Goal: Information Seeking & Learning: Learn about a topic

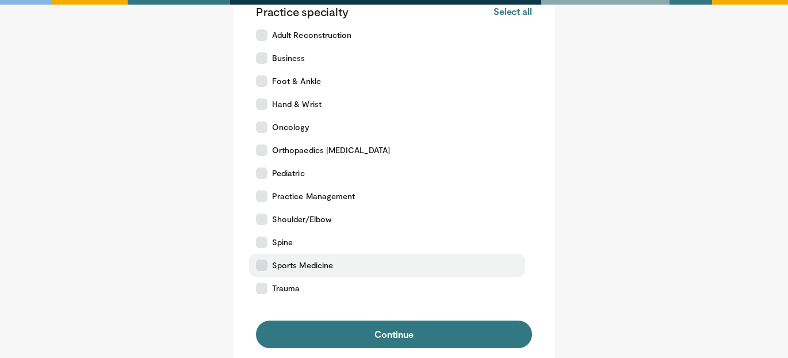
scroll to position [233, 0]
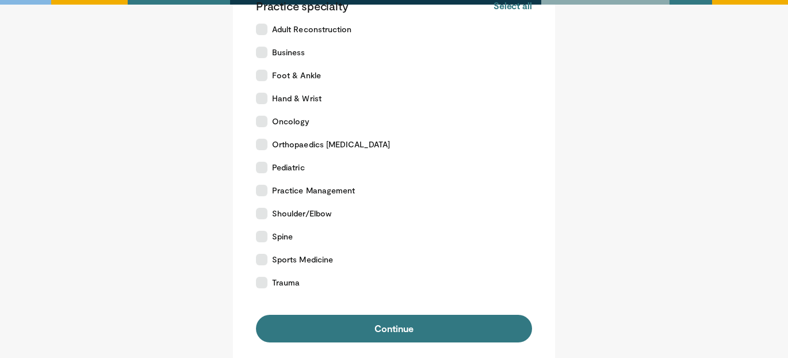
click at [338, 308] on form "Please select your position Surgeon Allied Health Professional Advanced Practic…" at bounding box center [394, 96] width 276 height 492
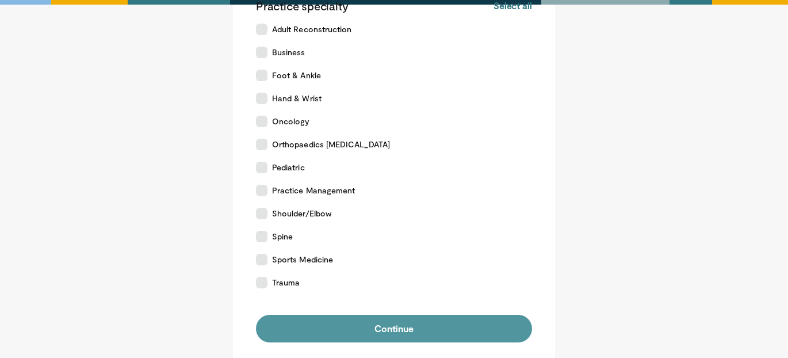
click at [339, 319] on button "Continue" at bounding box center [394, 329] width 276 height 28
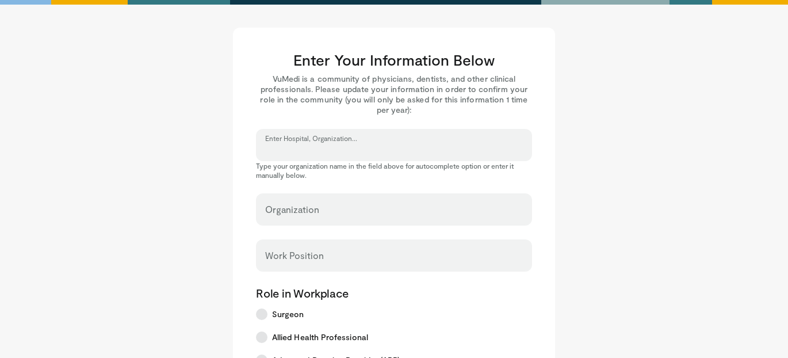
click at [344, 148] on input "Enter Hospital, Organization..." at bounding box center [394, 150] width 258 height 13
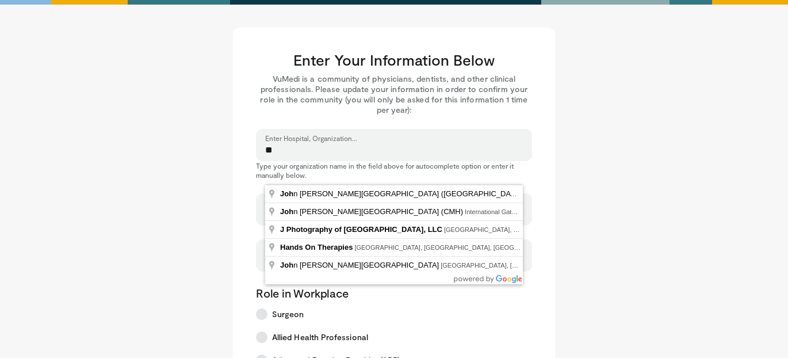
type input "*"
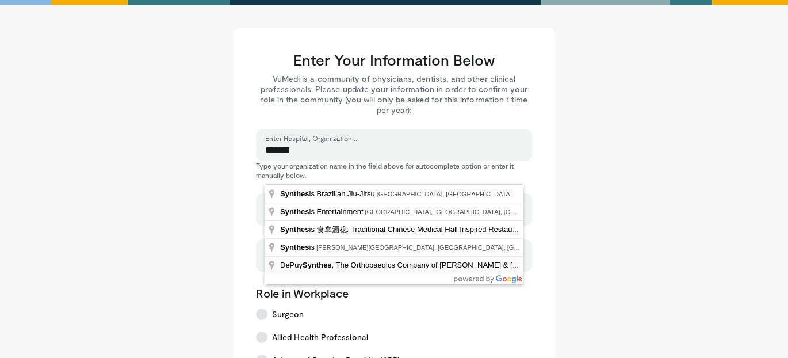
type input "**********"
select select "**"
type input "**********"
type input "******"
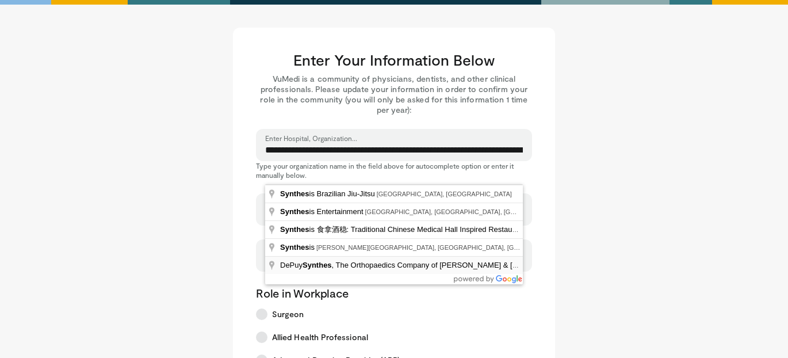
type input "*******"
type input "*****"
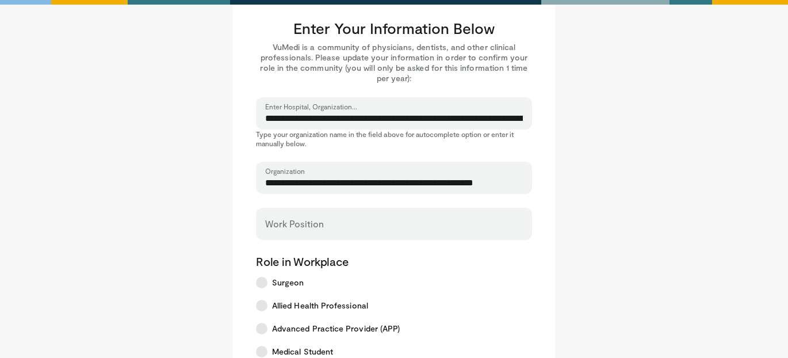
scroll to position [35, 0]
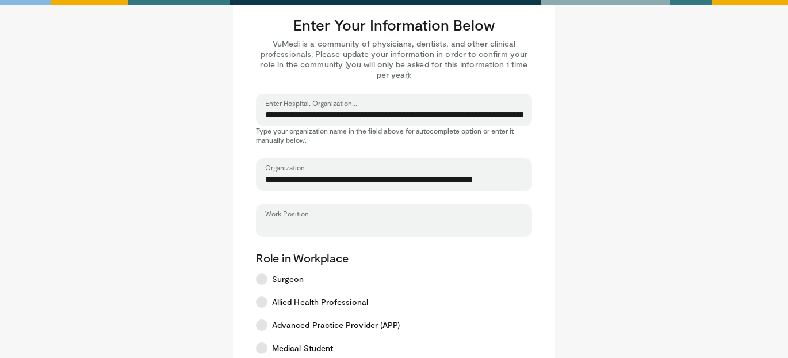
click at [304, 228] on input "Work Position" at bounding box center [394, 225] width 258 height 13
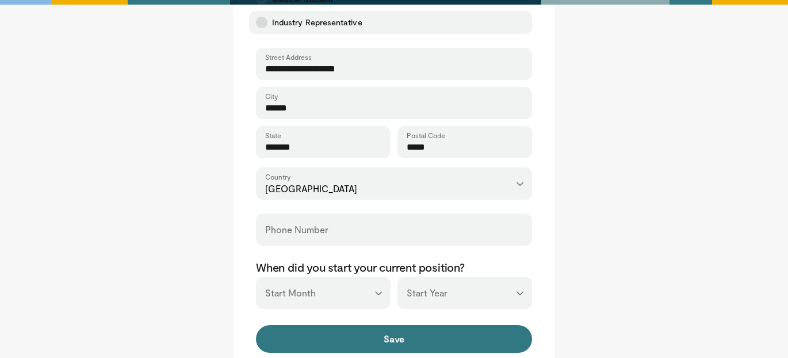
scroll to position [387, 0]
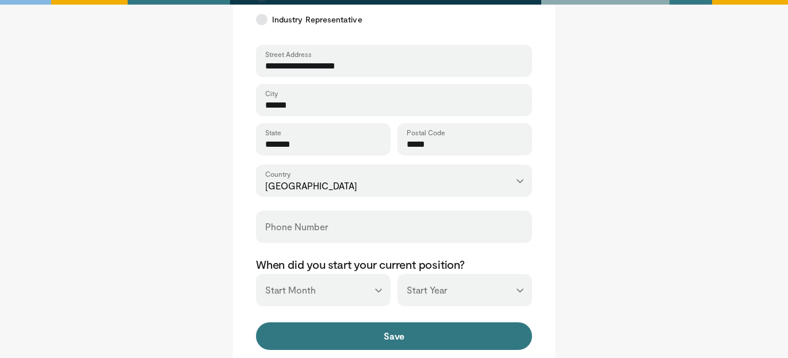
click at [353, 63] on input "**********" at bounding box center [394, 66] width 258 height 13
type input "*"
type input "**********"
drag, startPoint x: 341, startPoint y: 109, endPoint x: 285, endPoint y: 107, distance: 55.8
click at [285, 107] on input "******" at bounding box center [394, 105] width 258 height 13
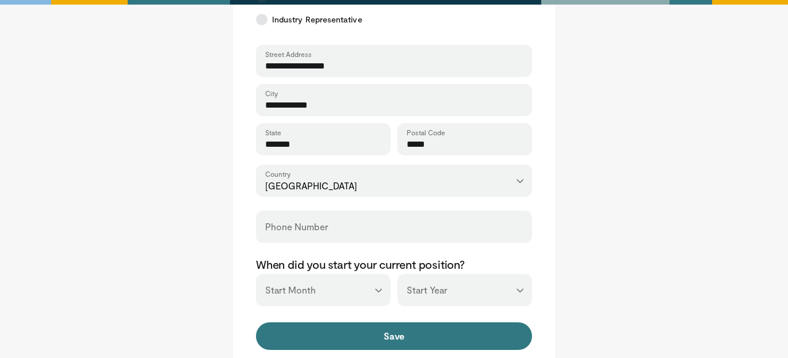
type input "**********"
click at [316, 143] on input "**********" at bounding box center [323, 144] width 116 height 13
type input "**********"
drag, startPoint x: 440, startPoint y: 143, endPoint x: 395, endPoint y: 144, distance: 44.9
click at [395, 144] on div "**********" at bounding box center [394, 139] width 276 height 32
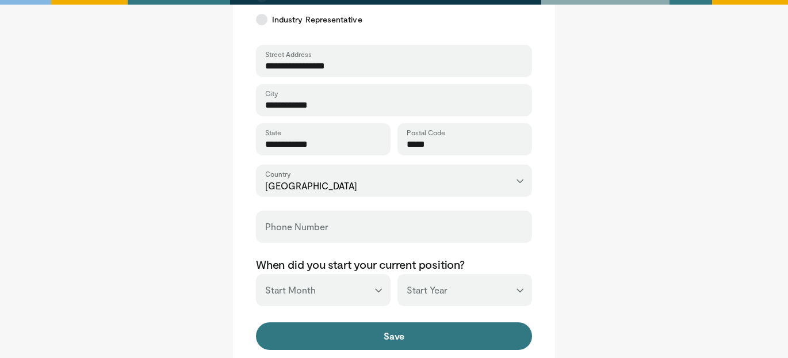
type input "*****"
type input "*"
type input "**********"
click at [379, 284] on select "*** ******* ******** ***** ***** *** **** **** ****** ********* ******* *******…" at bounding box center [323, 290] width 135 height 32
select select "*"
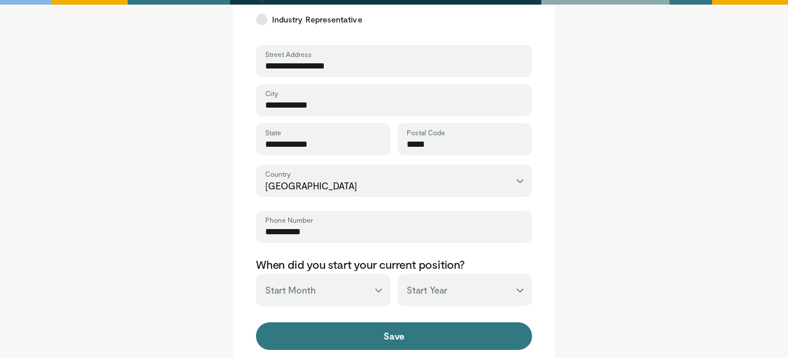
click at [256, 274] on select "*** ******* ******** ***** ***** *** **** **** ****** ********* ******* *******…" at bounding box center [323, 290] width 135 height 32
click at [425, 295] on select "*** **** **** **** **** **** **** **** **** **** **** **** **** **** **** **** …" at bounding box center [464, 290] width 135 height 32
select select "****"
click at [397, 274] on select "*** **** **** **** **** **** **** **** **** **** **** **** **** **** **** **** …" at bounding box center [464, 290] width 135 height 32
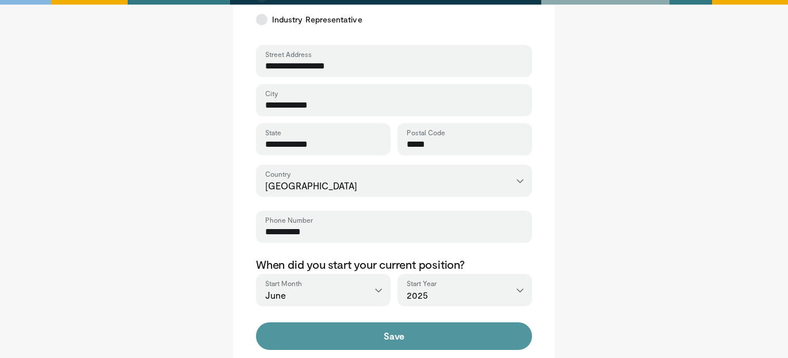
click at [410, 345] on button "Save" at bounding box center [394, 336] width 276 height 28
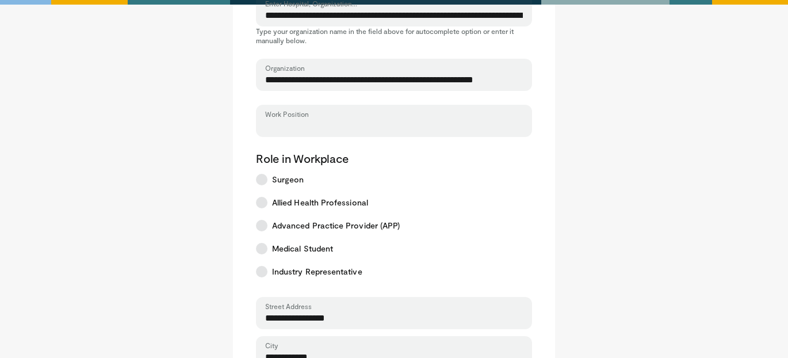
scroll to position [124, 0]
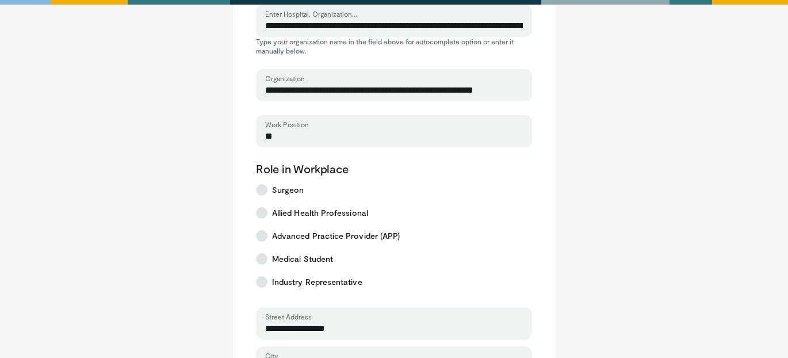
type input "*"
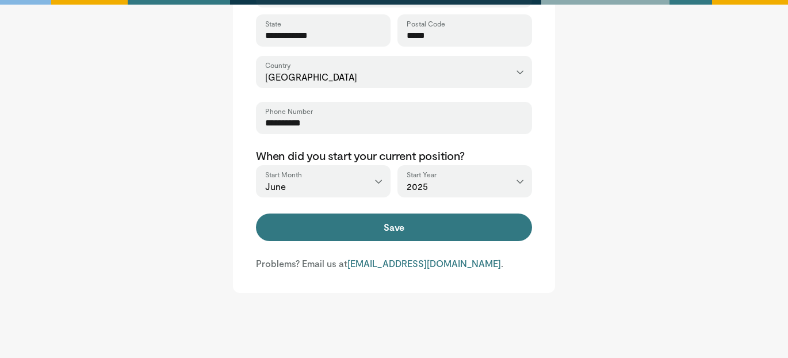
scroll to position [544, 0]
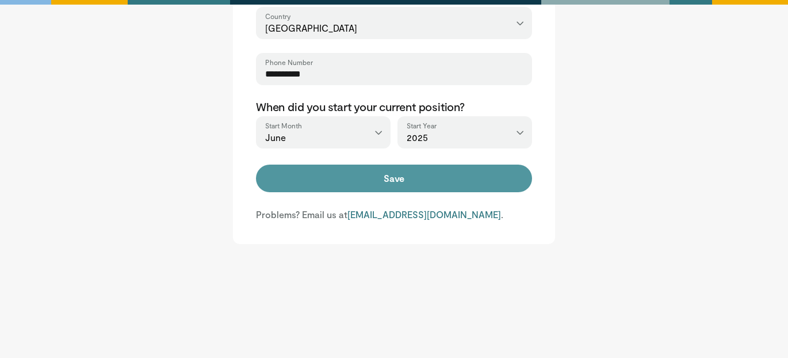
type input "**********"
click at [389, 173] on button "Save" at bounding box center [394, 179] width 276 height 28
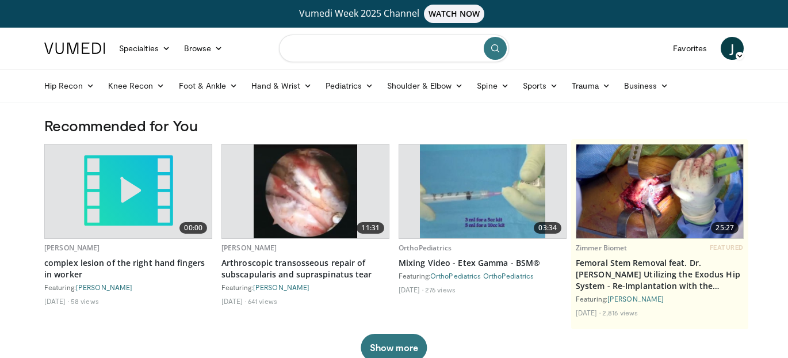
click at [392, 43] on input "Search topics, interventions" at bounding box center [394, 49] width 230 height 28
click at [215, 86] on link "Foot & Ankle" at bounding box center [208, 85] width 73 height 23
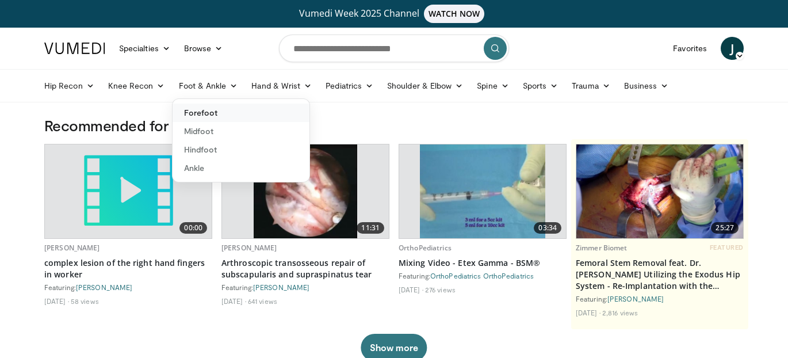
click at [220, 109] on link "Forefoot" at bounding box center [241, 113] width 137 height 18
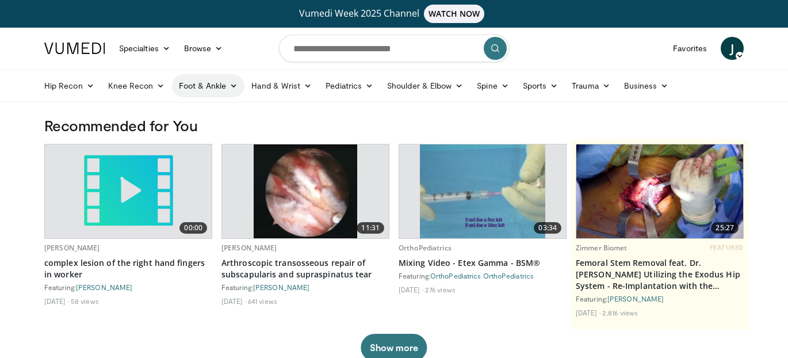
click at [202, 86] on link "Foot & Ankle" at bounding box center [208, 85] width 73 height 23
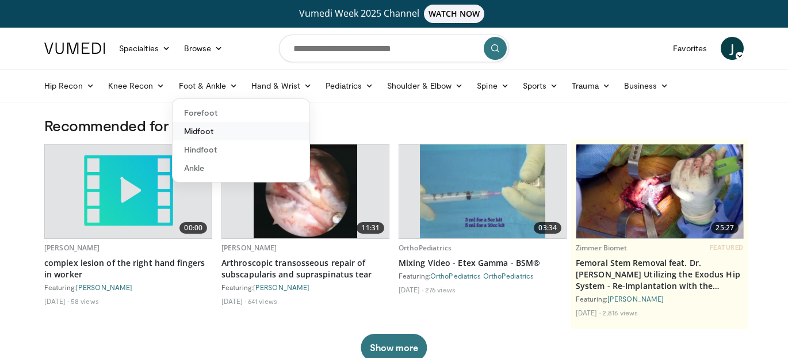
click at [213, 129] on link "Midfoot" at bounding box center [241, 131] width 137 height 18
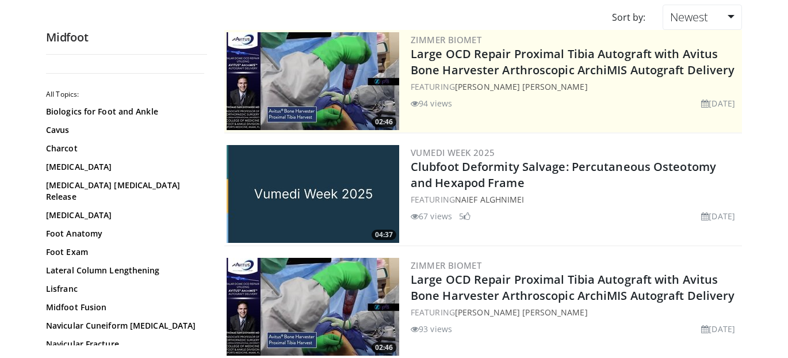
scroll to position [127, 0]
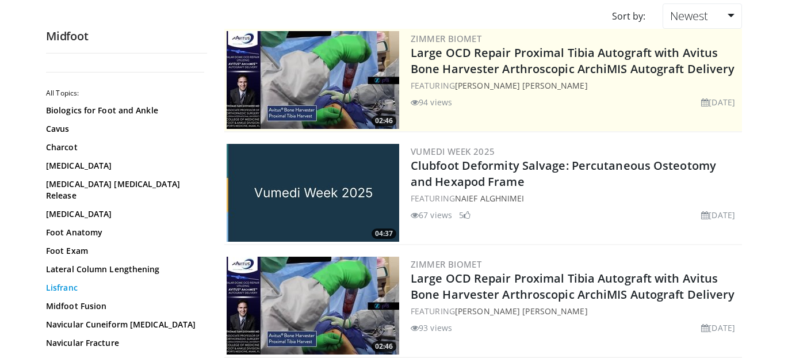
click at [53, 282] on link "Lisfranc" at bounding box center [123, 288] width 155 height 12
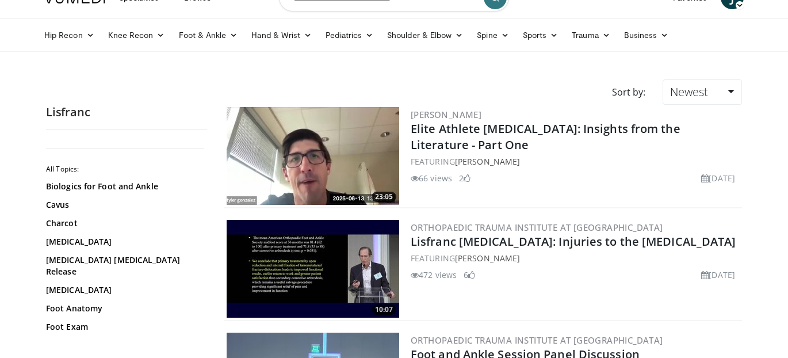
scroll to position [59, 0]
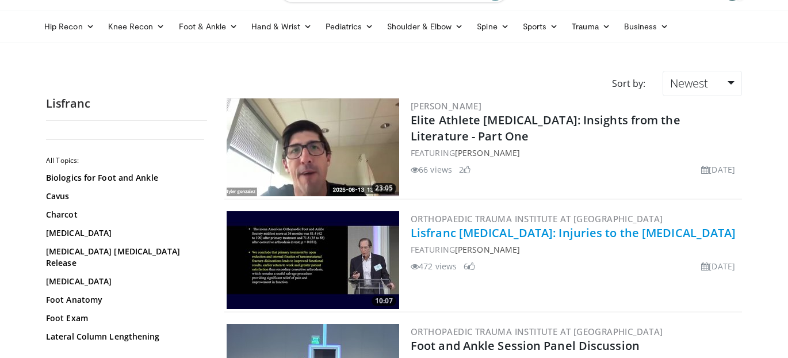
click at [430, 230] on link "Lisfranc [MEDICAL_DATA]: Injuries to the [MEDICAL_DATA]" at bounding box center [574, 233] width 326 height 16
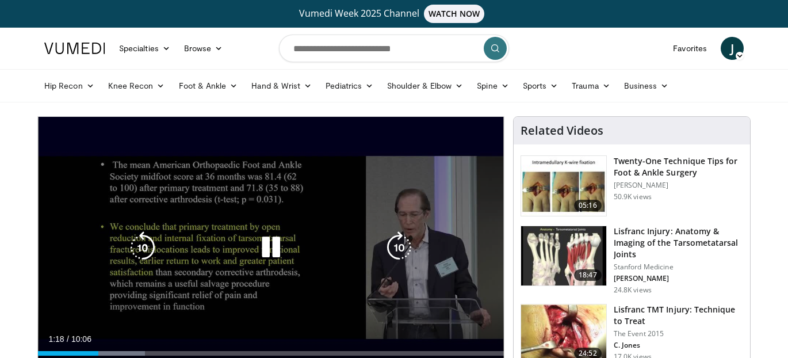
click at [265, 248] on icon "Video Player" at bounding box center [271, 247] width 32 height 32
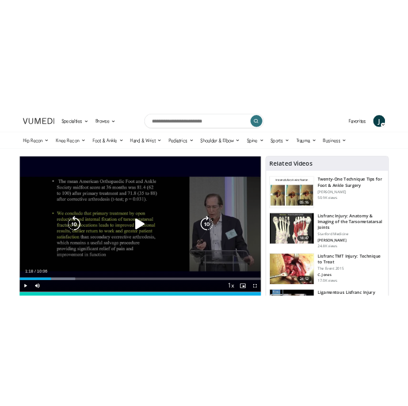
scroll to position [31, 0]
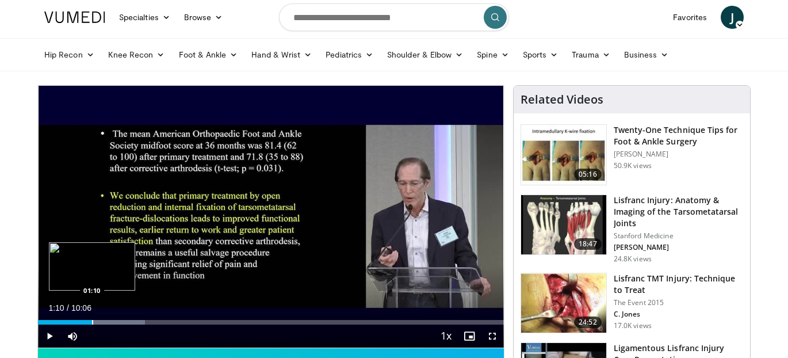
click at [92, 319] on div "Loaded : 23.03% 01:10 01:10" at bounding box center [271, 319] width 466 height 11
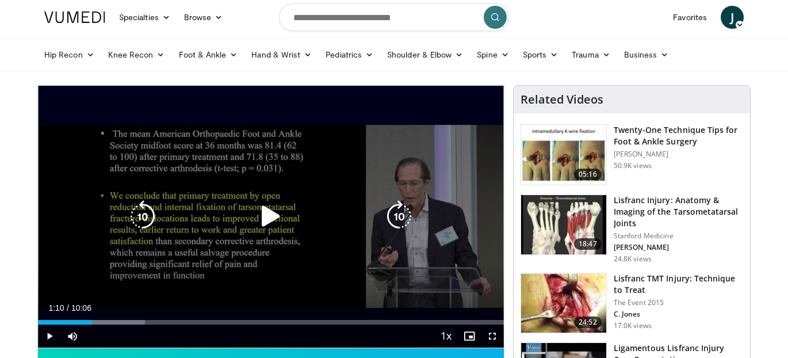
click at [271, 208] on icon "Video Player" at bounding box center [271, 216] width 32 height 32
click at [144, 220] on icon "Video Player" at bounding box center [143, 216] width 32 height 32
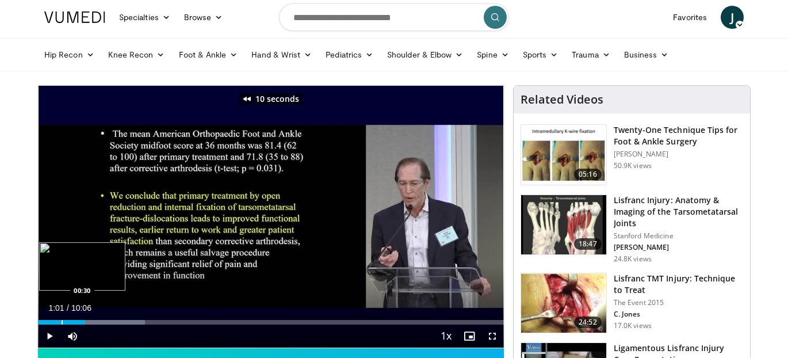
click at [62, 323] on div "Progress Bar" at bounding box center [62, 322] width 1 height 5
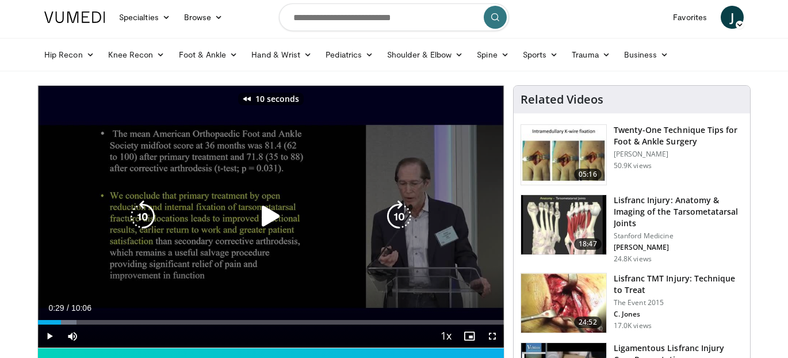
click at [135, 262] on div "10 seconds Tap to unmute" at bounding box center [271, 217] width 466 height 262
click at [265, 209] on icon "Video Player" at bounding box center [271, 216] width 32 height 32
click at [270, 215] on icon "Video Player" at bounding box center [271, 216] width 32 height 32
click at [265, 221] on icon "Video Player" at bounding box center [271, 216] width 32 height 32
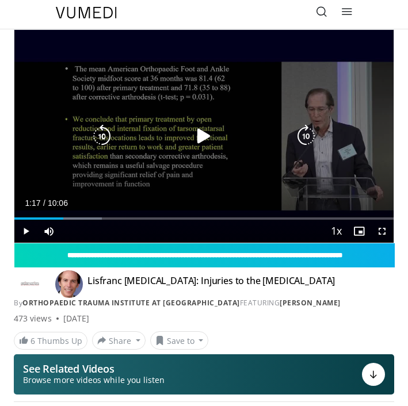
click at [101, 133] on icon "Video Player" at bounding box center [101, 136] width 23 height 23
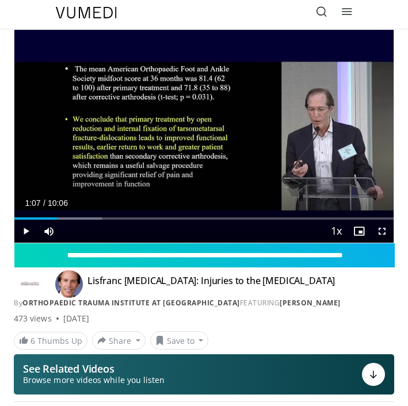
click at [24, 217] on div "Progress Bar" at bounding box center [24, 218] width 1 height 2
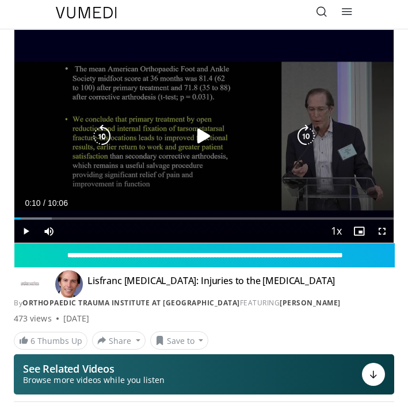
click at [68, 182] on div "10 seconds Tap to unmute" at bounding box center [203, 136] width 379 height 213
click at [285, 148] on div "10 seconds Tap to unmute" at bounding box center [203, 136] width 379 height 213
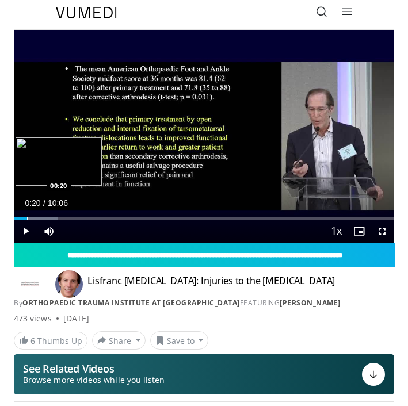
click at [26, 218] on div "Loaded : 11.51% 00:20 00:20" at bounding box center [203, 218] width 379 height 2
click at [21, 218] on div "Progress Bar" at bounding box center [21, 218] width 1 height 2
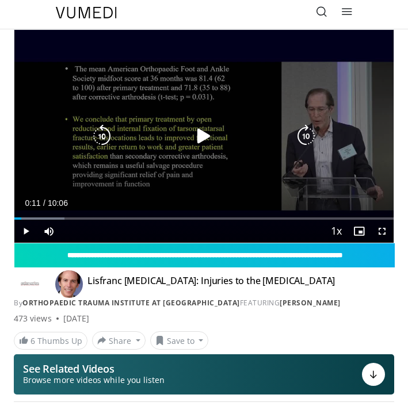
click at [63, 187] on div "10 seconds Tap to unmute" at bounding box center [203, 136] width 379 height 213
click at [185, 142] on div "Video Player" at bounding box center [203, 136] width 227 height 23
click at [197, 139] on icon "Video Player" at bounding box center [203, 136] width 23 height 23
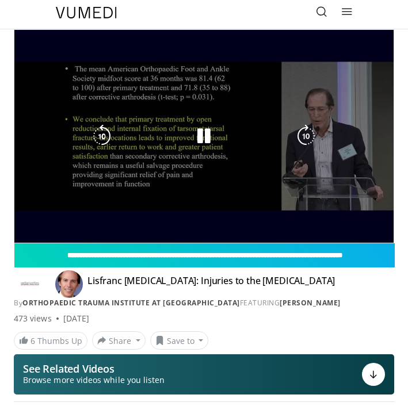
click at [203, 146] on icon "Video Player" at bounding box center [203, 136] width 23 height 23
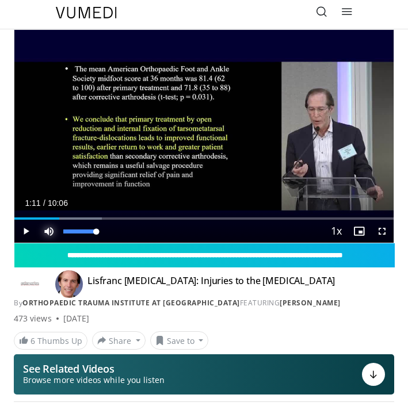
click at [52, 220] on span "Video Player" at bounding box center [48, 231] width 23 height 23
click at [52, 217] on div "Progress Bar" at bounding box center [52, 218] width 1 height 2
click at [52, 234] on span "Video Player" at bounding box center [48, 231] width 23 height 23
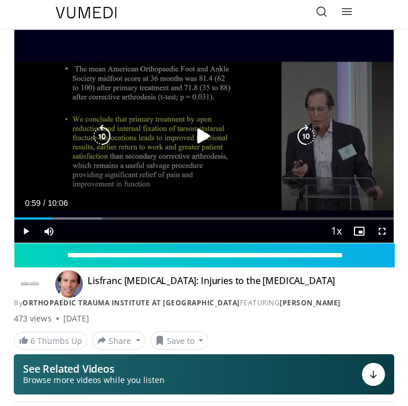
click at [71, 159] on div "10 seconds Tap to unmute" at bounding box center [203, 136] width 379 height 213
click at [252, 142] on div "Video Player" at bounding box center [203, 136] width 227 height 23
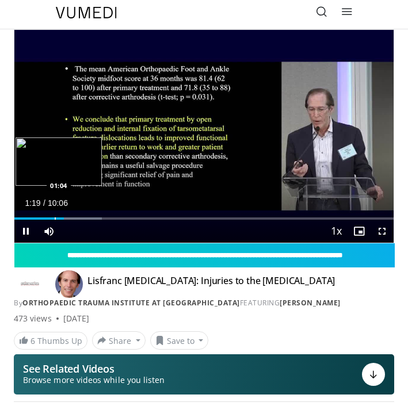
click at [55, 216] on div "Loaded : 23.03% 01:19 01:04" at bounding box center [203, 214] width 379 height 11
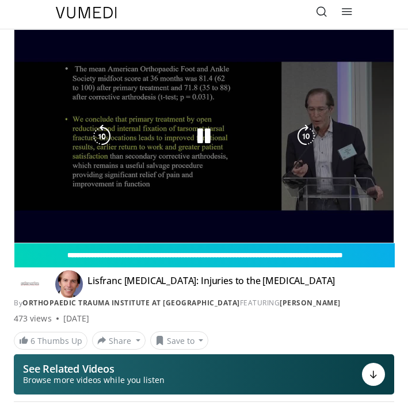
click at [265, 142] on div "Video Player" at bounding box center [203, 136] width 227 height 23
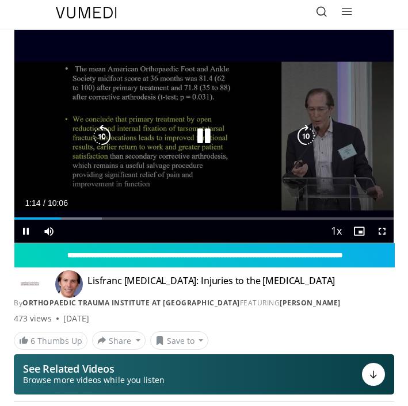
click at [218, 132] on div "Video Player" at bounding box center [203, 136] width 227 height 23
click at [203, 136] on icon "Video Player" at bounding box center [203, 136] width 23 height 23
click at [241, 165] on div "10 seconds Tap to unmute" at bounding box center [203, 136] width 379 height 213
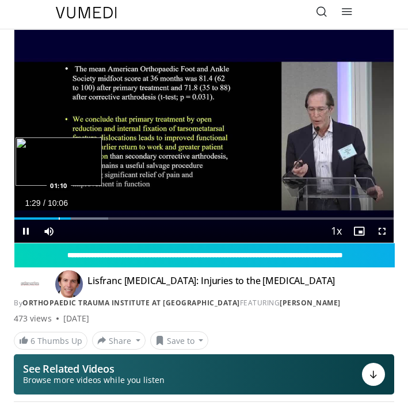
click at [60, 216] on div "Loaded : 24.67% 01:30 01:10" at bounding box center [203, 214] width 379 height 11
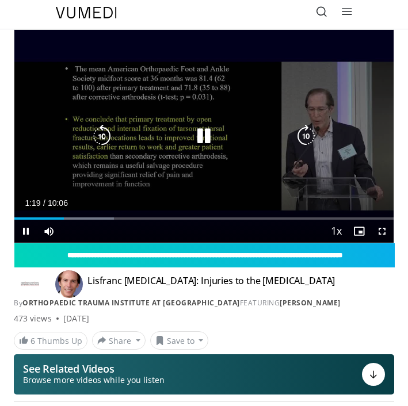
click at [203, 145] on icon "Video Player" at bounding box center [203, 136] width 23 height 23
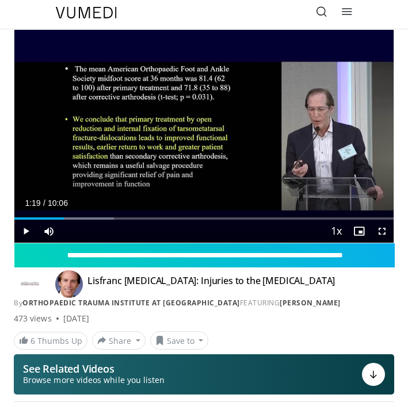
click at [210, 164] on div "10 seconds Tap to unmute" at bounding box center [203, 136] width 379 height 213
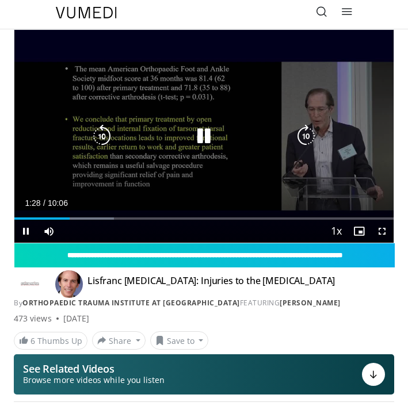
click at [207, 135] on icon "Video Player" at bounding box center [203, 136] width 23 height 23
click at [242, 174] on div "10 seconds Tap to unmute" at bounding box center [203, 136] width 379 height 213
click at [207, 179] on div "10 seconds Tap to unmute" at bounding box center [203, 136] width 379 height 213
click at [242, 147] on div "Video Player" at bounding box center [203, 136] width 227 height 23
click at [200, 137] on icon "Video Player" at bounding box center [203, 136] width 23 height 23
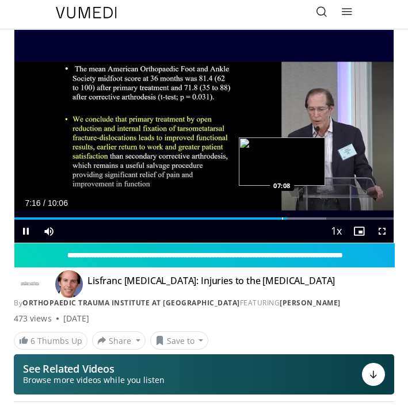
click at [282, 219] on div "Progress Bar" at bounding box center [282, 218] width 1 height 2
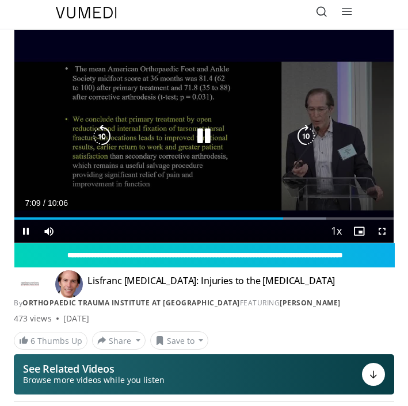
click at [246, 164] on div "10 seconds Tap to unmute" at bounding box center [203, 136] width 379 height 213
click at [204, 136] on icon "Video Player" at bounding box center [203, 136] width 23 height 23
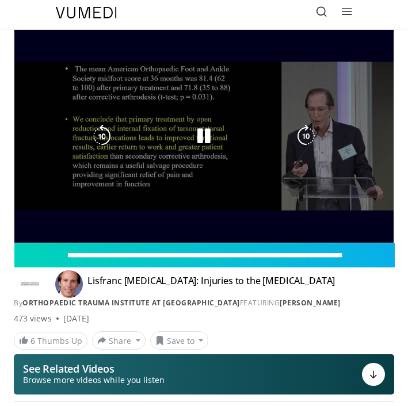
click at [234, 158] on div "10 seconds Tap to unmute" at bounding box center [203, 136] width 379 height 213
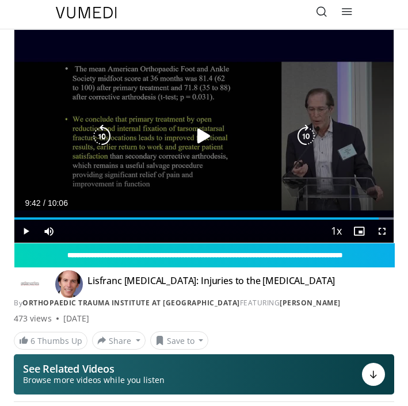
click at [173, 152] on div "10 seconds Tap to unmute" at bounding box center [203, 136] width 379 height 213
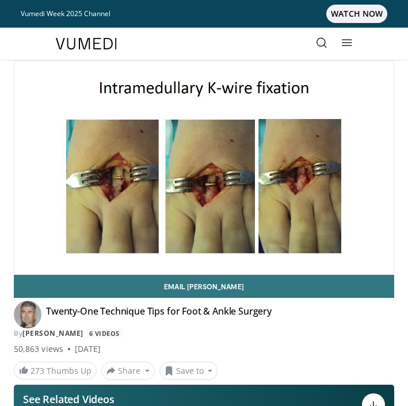
click at [326, 46] on icon at bounding box center [322, 43] width 12 height 12
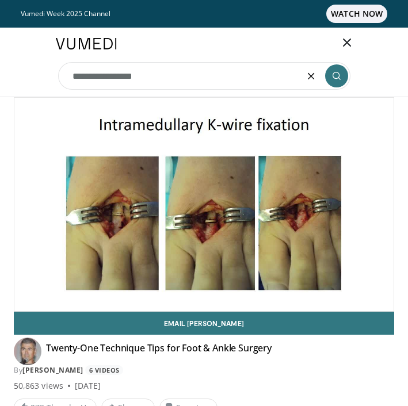
type input "**********"
click at [332, 80] on icon "submit" at bounding box center [336, 75] width 9 height 9
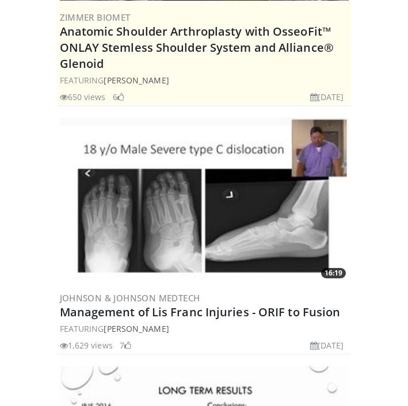
scroll to position [556, 0]
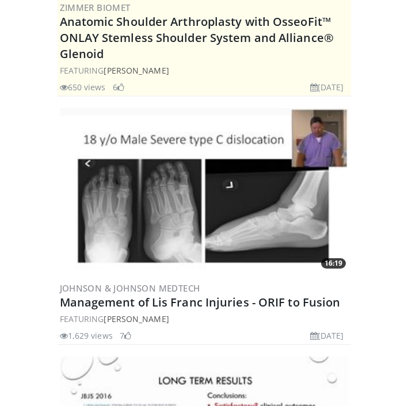
click at [258, 196] on img at bounding box center [204, 189] width 289 height 163
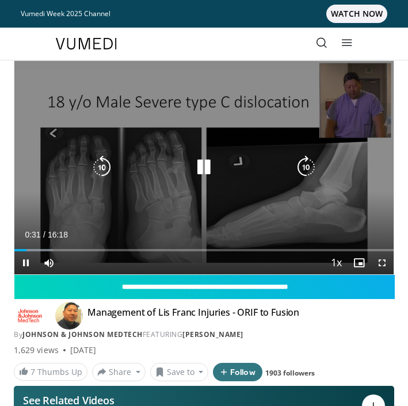
click at [201, 201] on div "10 seconds Tap to unmute" at bounding box center [203, 167] width 379 height 213
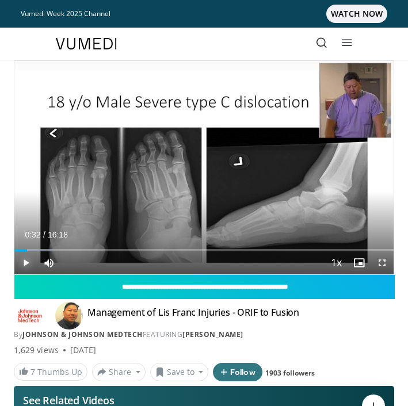
click at [21, 264] on span "Video Player" at bounding box center [25, 262] width 23 height 23
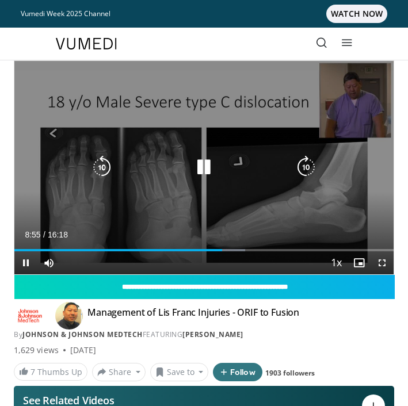
click at [253, 198] on div "10 seconds Tap to unmute" at bounding box center [203, 167] width 379 height 213
click at [202, 162] on icon "Video Player" at bounding box center [203, 167] width 23 height 23
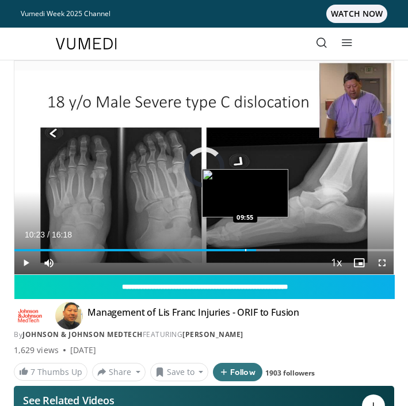
click at [245, 250] on div "Progress Bar" at bounding box center [245, 250] width 1 height 2
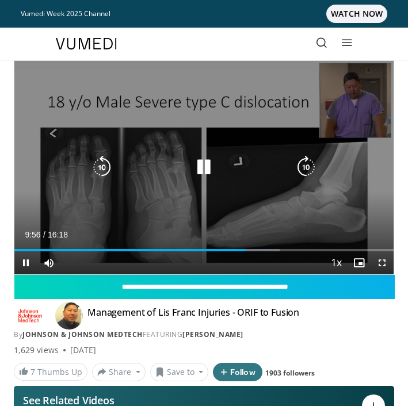
click at [280, 216] on div "10 seconds Tap to unmute" at bounding box center [203, 167] width 379 height 213
click at [277, 208] on div "10 seconds Tap to unmute" at bounding box center [203, 167] width 379 height 213
click at [196, 167] on icon "Video Player" at bounding box center [203, 167] width 23 height 23
click at [170, 197] on div "10 seconds Tap to unmute" at bounding box center [203, 167] width 379 height 213
click at [143, 211] on div "10 seconds Tap to unmute" at bounding box center [203, 167] width 379 height 213
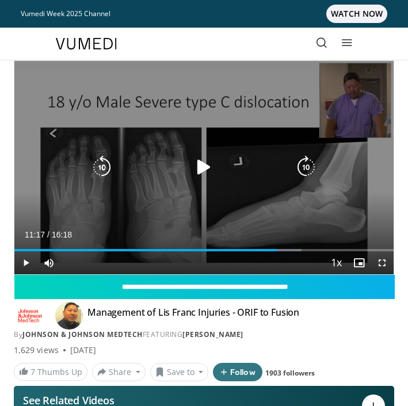
click at [236, 225] on div "10 seconds Tap to unmute" at bounding box center [203, 167] width 379 height 213
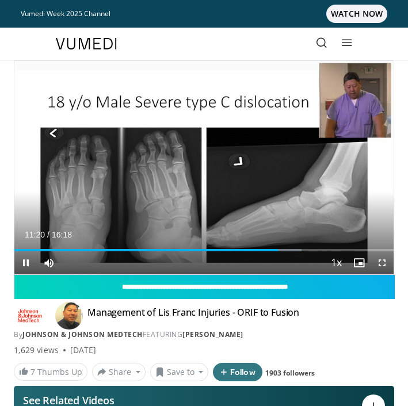
click at [270, 251] on div "Current Time 11:20 / Duration 16:18 Pause Skip Backward Skip Forward Mute Loade…" at bounding box center [203, 262] width 379 height 23
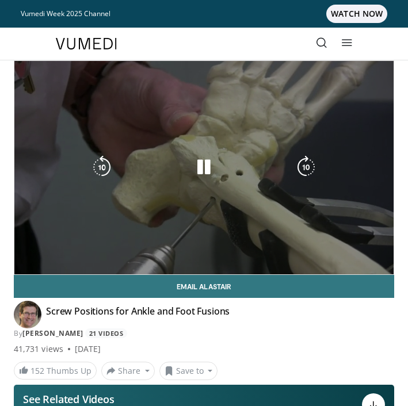
click at [132, 166] on div "Video Player" at bounding box center [203, 167] width 227 height 23
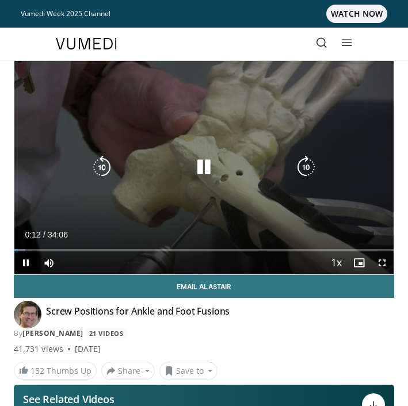
click at [190, 162] on div "Video Player" at bounding box center [203, 167] width 227 height 23
click at [200, 163] on icon "Video Player" at bounding box center [203, 167] width 23 height 23
